Goal: Task Accomplishment & Management: Complete application form

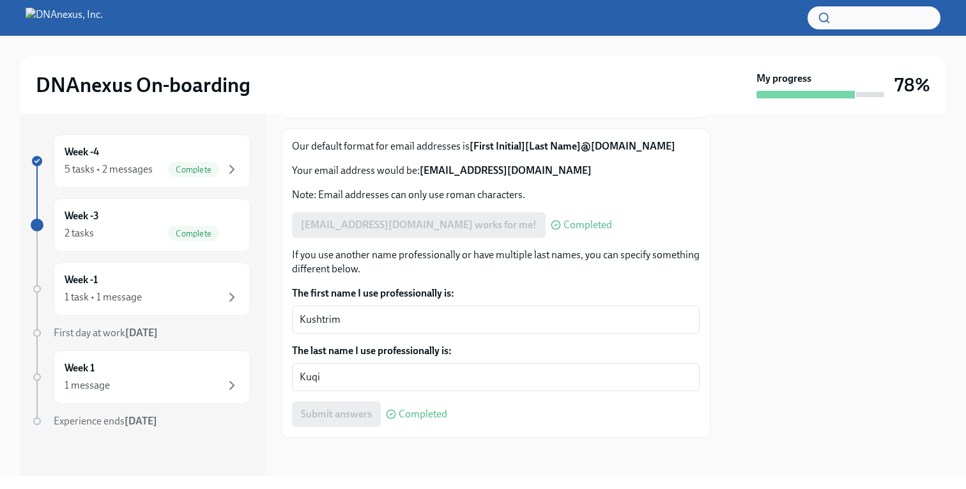
scroll to position [183, 0]
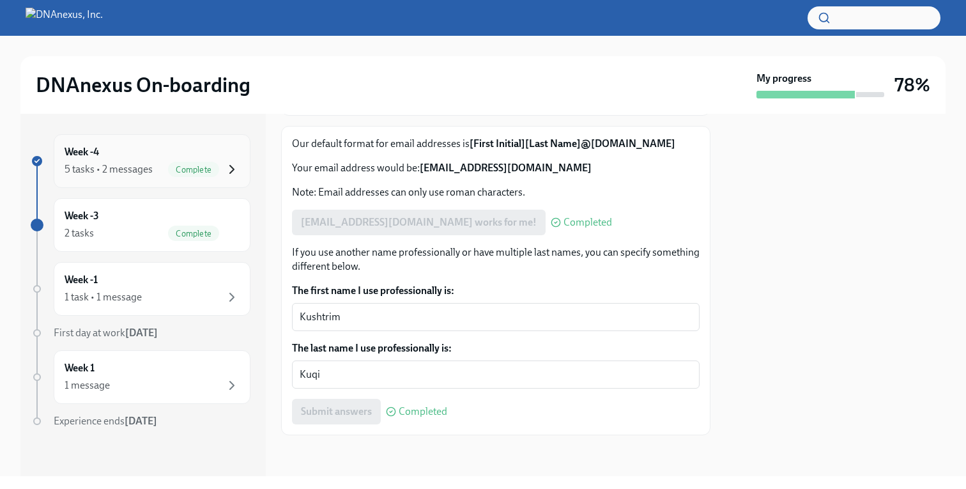
click at [229, 171] on icon "button" at bounding box center [231, 169] width 15 height 15
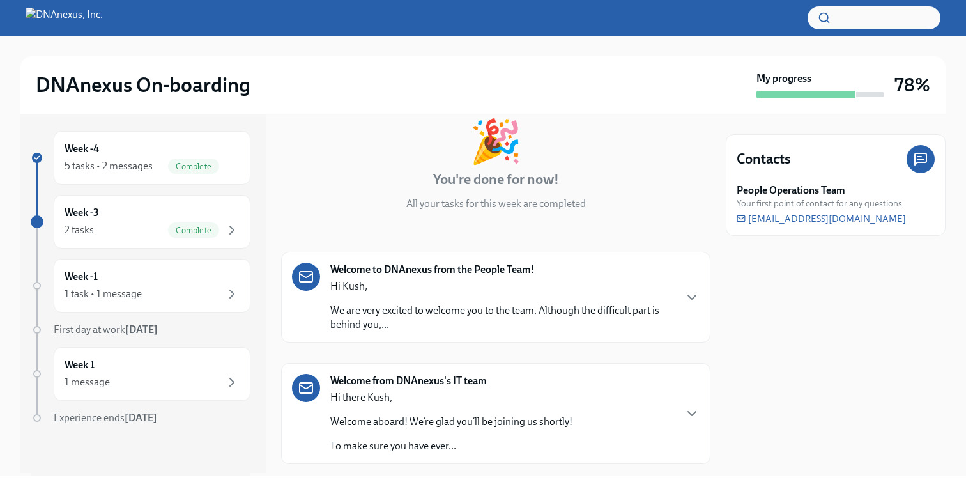
scroll to position [139, 0]
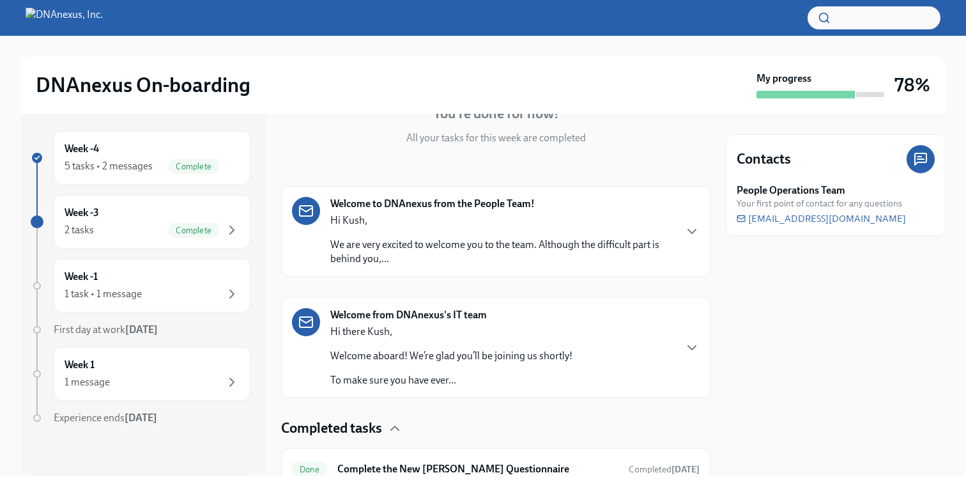
click at [679, 223] on div "Welcome to DNAnexus from the People Team! Hi [PERSON_NAME], We are very excited…" at bounding box center [496, 231] width 408 height 69
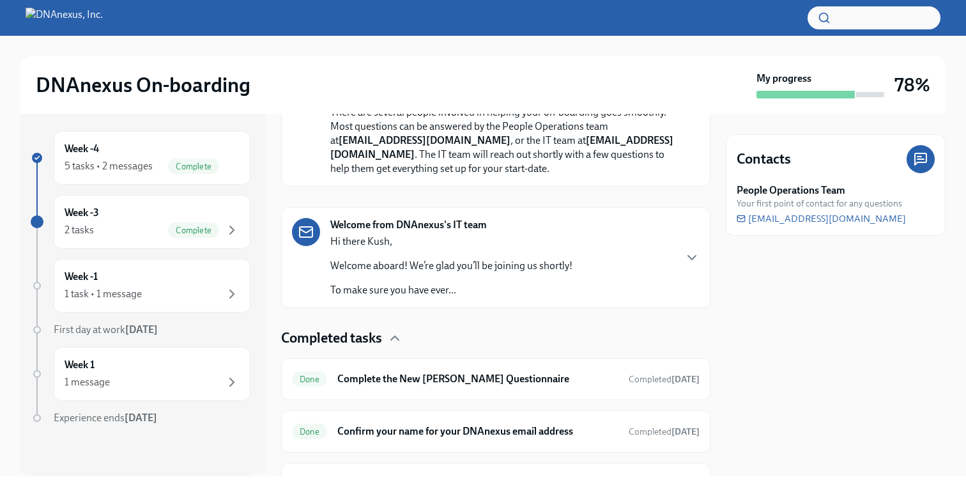
scroll to position [621, 0]
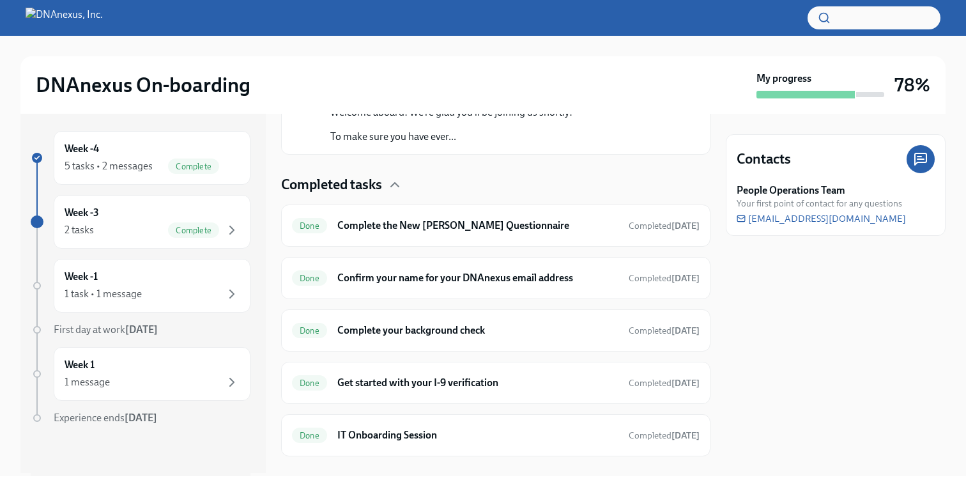
click at [690, 112] on icon "button" at bounding box center [691, 104] width 15 height 15
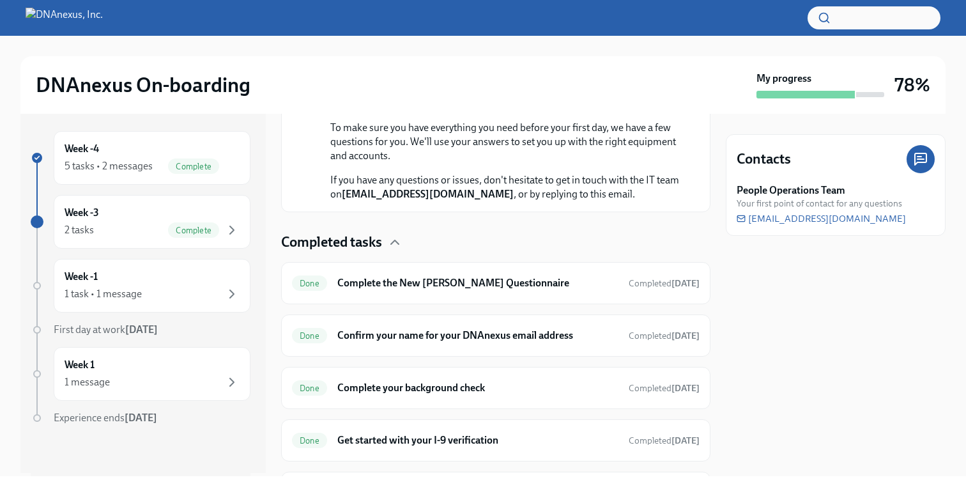
scroll to position [761, 0]
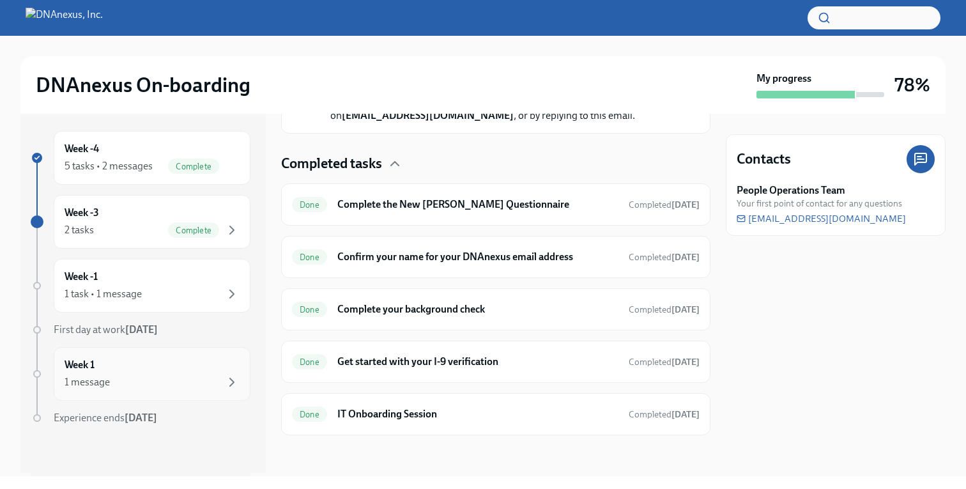
click at [177, 376] on div "1 message" at bounding box center [152, 382] width 175 height 15
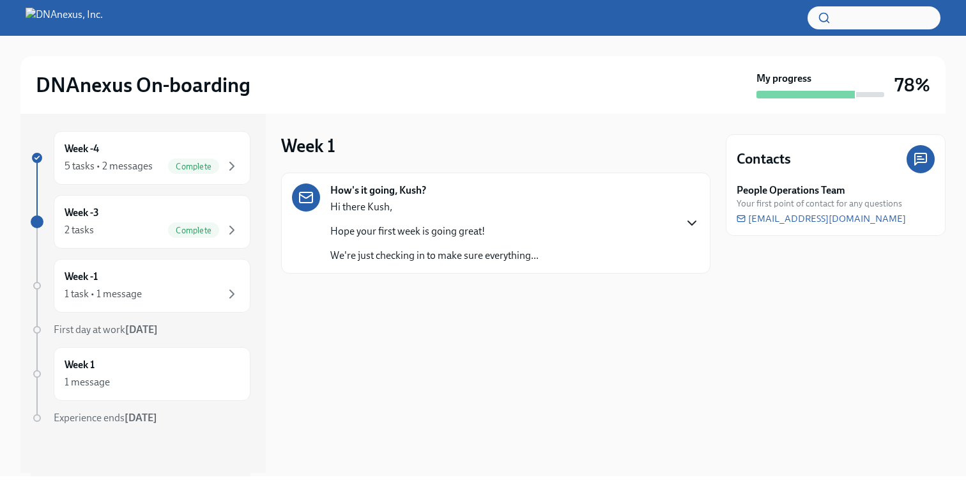
click at [697, 222] on icon "button" at bounding box center [691, 222] width 15 height 15
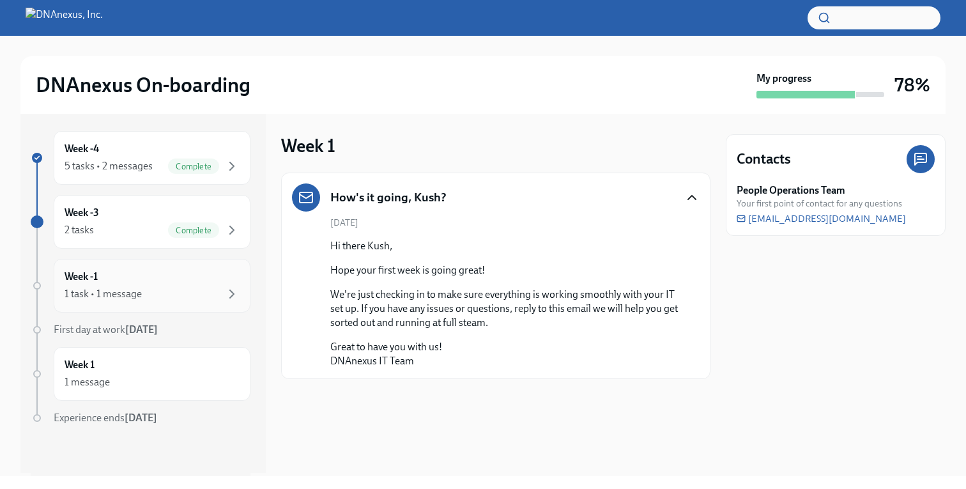
click at [215, 286] on div "1 task • 1 message" at bounding box center [152, 293] width 175 height 15
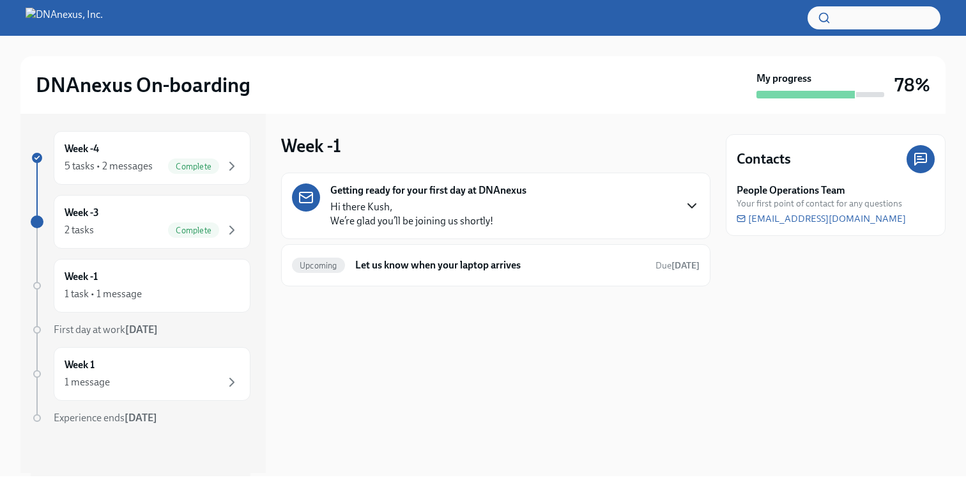
click at [684, 202] on icon "button" at bounding box center [691, 205] width 15 height 15
